Goal: Task Accomplishment & Management: Complete application form

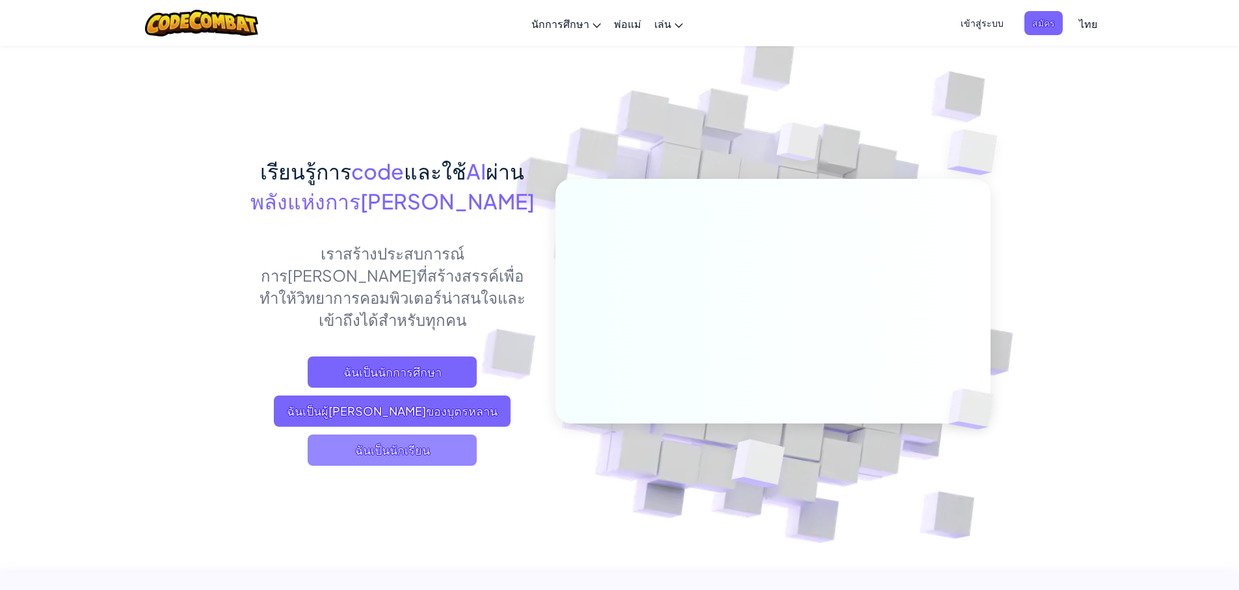
click at [399, 434] on span "ฉันเป็นนักเรียน" at bounding box center [392, 449] width 169 height 31
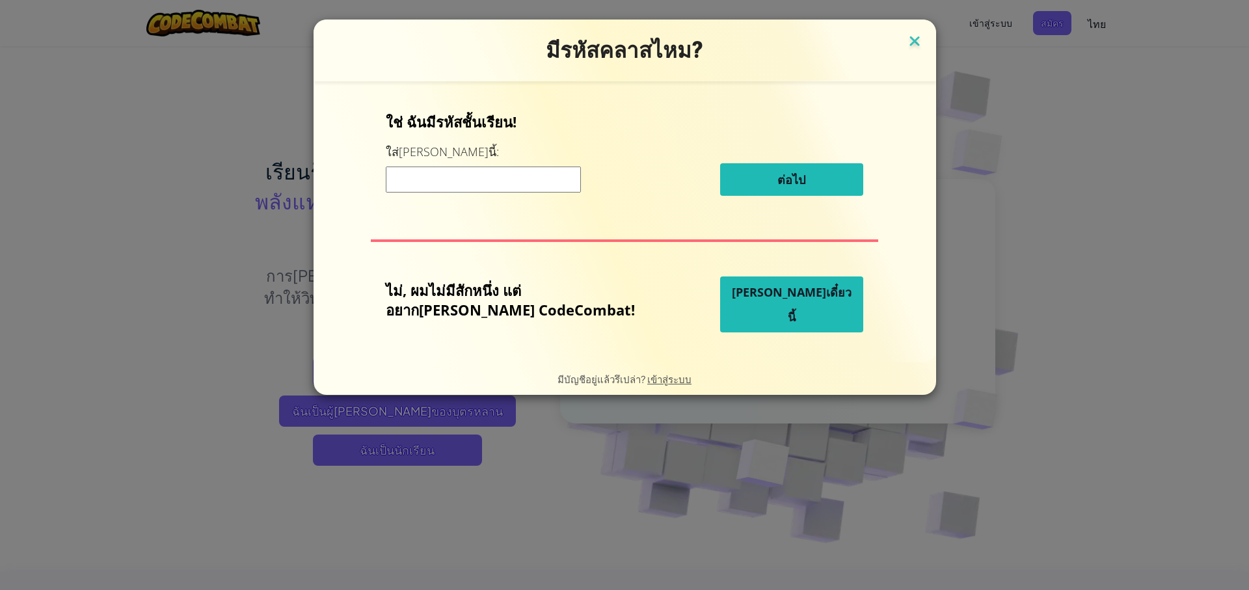
click at [906, 46] on img at bounding box center [914, 43] width 17 height 20
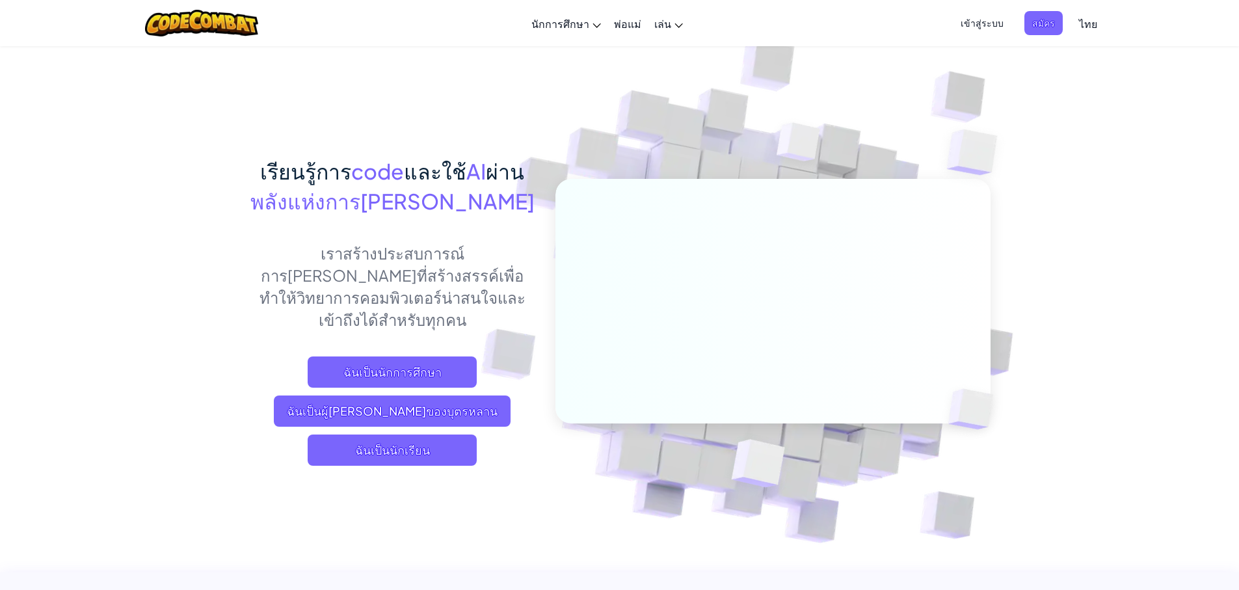
click at [986, 11] on span "เข้าสู่ระบบ" at bounding box center [982, 23] width 59 height 24
